Goal: Transaction & Acquisition: Purchase product/service

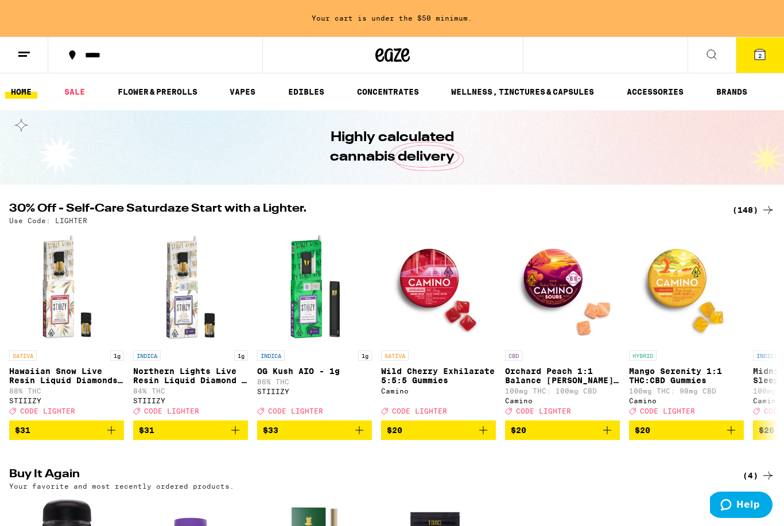
click at [28, 61] on button at bounding box center [24, 55] width 48 height 36
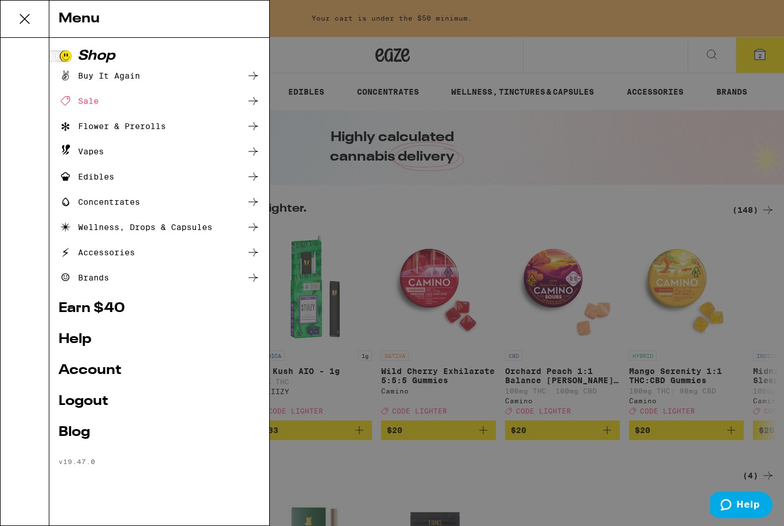
click at [99, 371] on link "Account" at bounding box center [159, 371] width 201 height 14
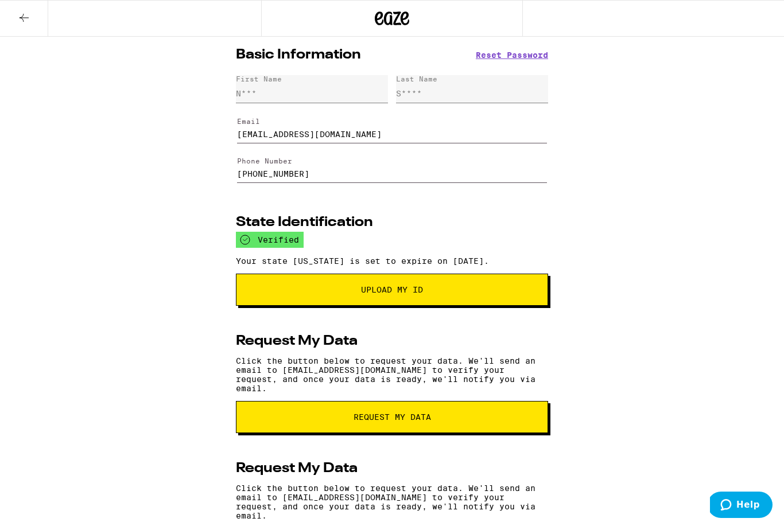
click at [21, 16] on icon at bounding box center [24, 18] width 14 height 14
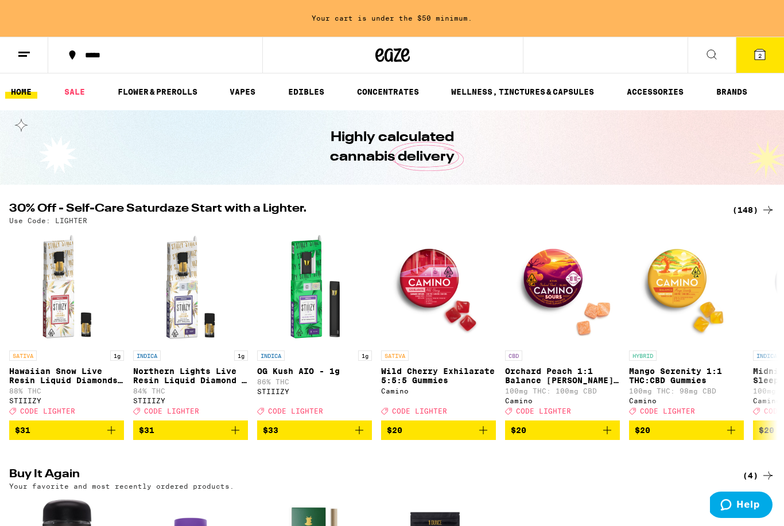
click at [761, 56] on span "2" at bounding box center [759, 55] width 3 height 7
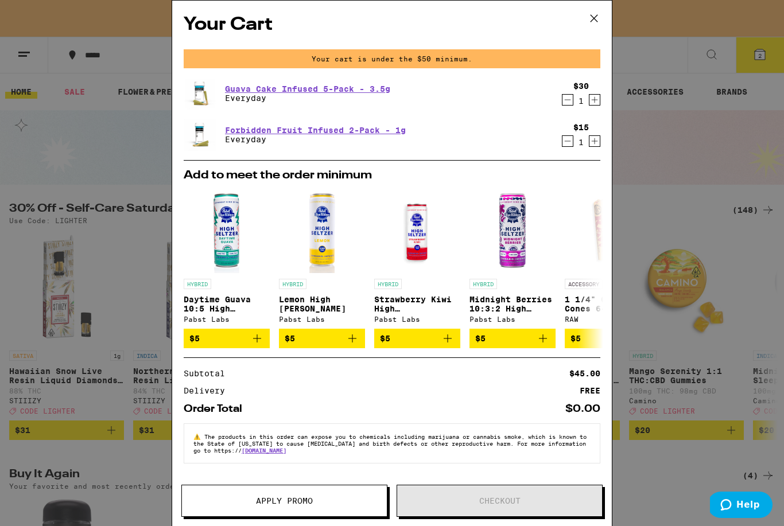
scroll to position [2, 0]
click at [596, 20] on icon at bounding box center [593, 18] width 17 height 17
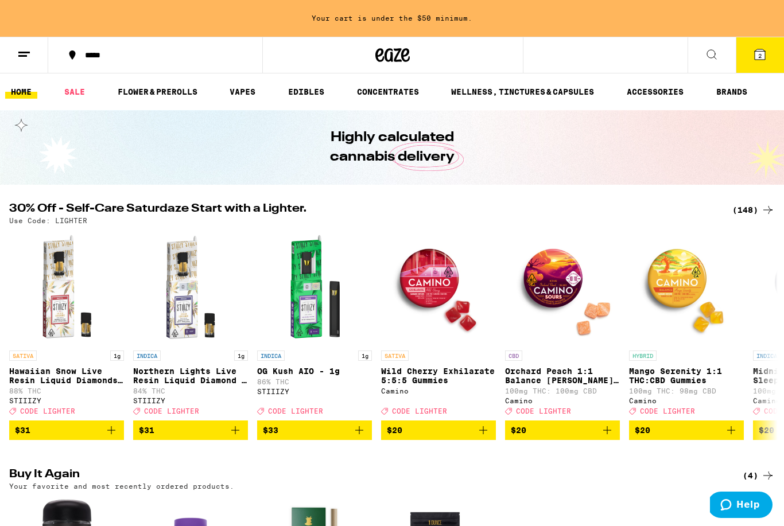
click at [77, 93] on link "SALE" at bounding box center [75, 92] width 32 height 14
